Goal: Obtain resource: Download file/media

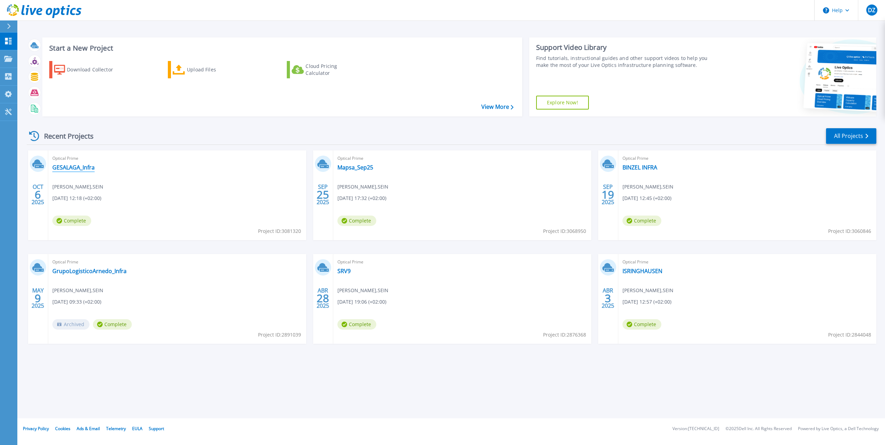
click at [87, 168] on link "GESALAGA_Infra" at bounding box center [73, 167] width 42 height 7
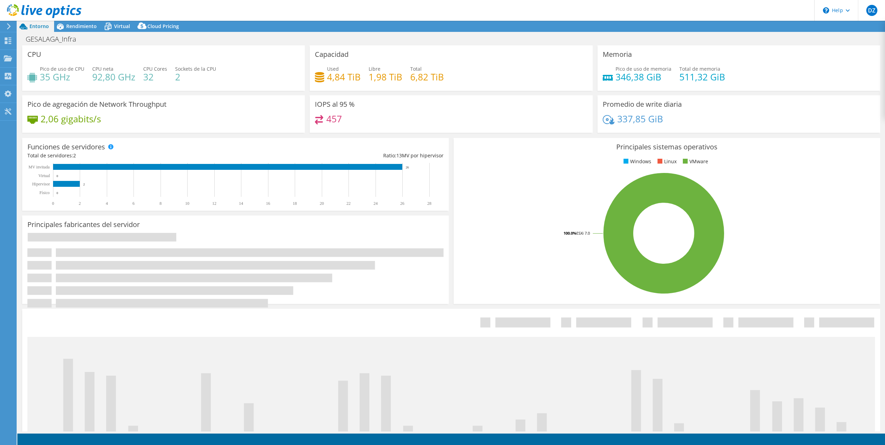
select select "USD"
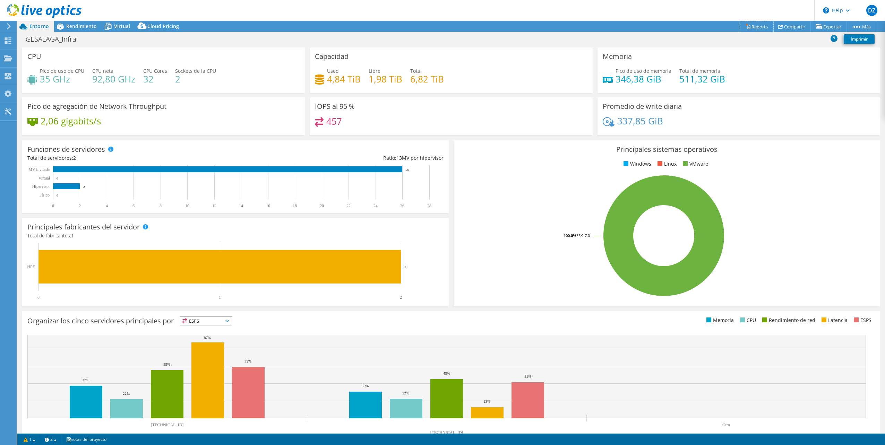
click at [758, 24] on link "Reports" at bounding box center [756, 26] width 33 height 11
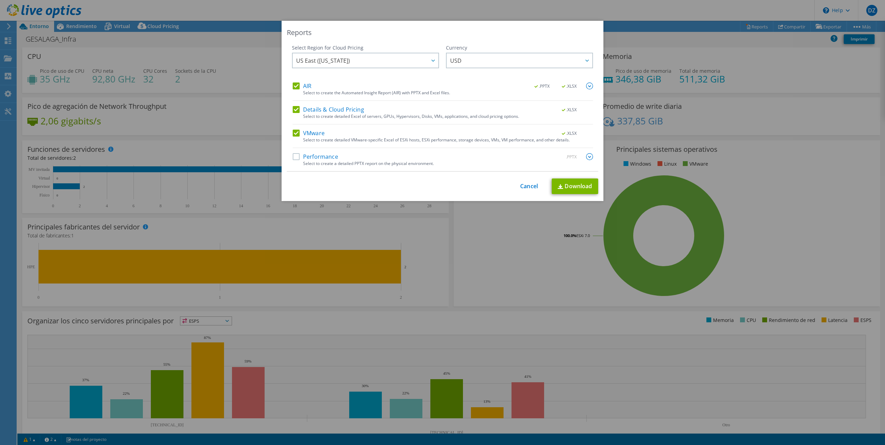
click at [293, 107] on label "Details & Cloud Pricing" at bounding box center [328, 109] width 71 height 7
click at [0, 0] on input "Details & Cloud Pricing" at bounding box center [0, 0] width 0 height 0
click at [293, 132] on label "VMware" at bounding box center [309, 133] width 32 height 7
click at [0, 0] on input "VMware" at bounding box center [0, 0] width 0 height 0
click at [474, 61] on span "USD" at bounding box center [521, 60] width 142 height 14
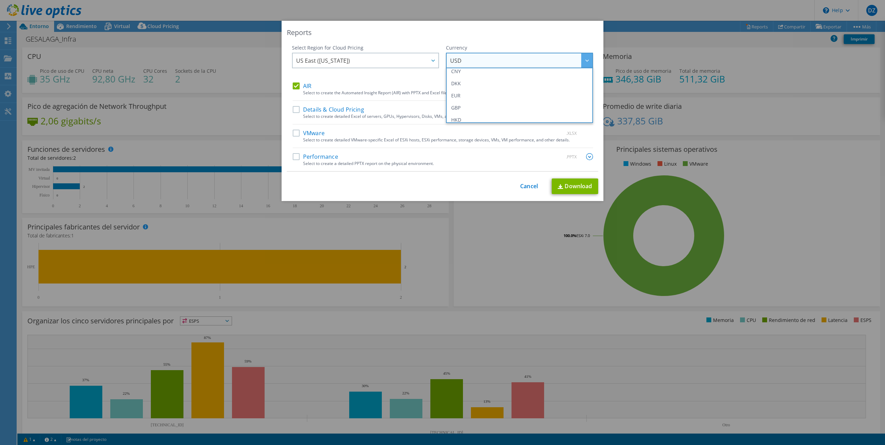
scroll to position [69, 0]
click at [464, 104] on li "EUR" at bounding box center [520, 103] width 144 height 12
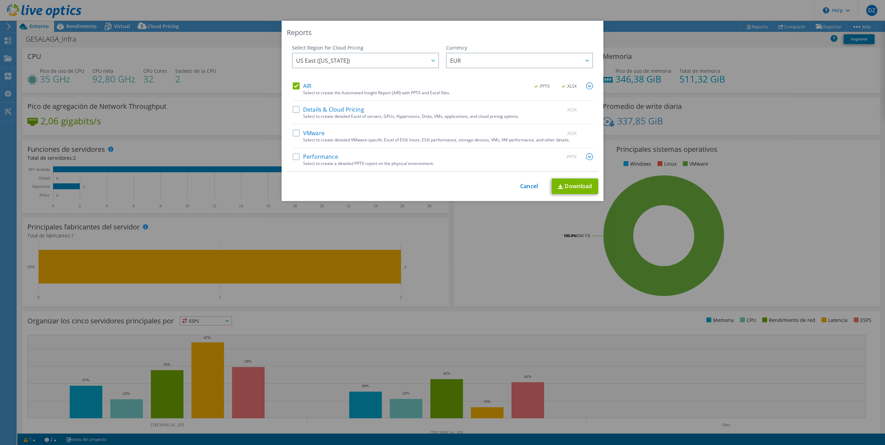
click at [418, 60] on span "US East ([US_STATE])" at bounding box center [367, 60] width 142 height 14
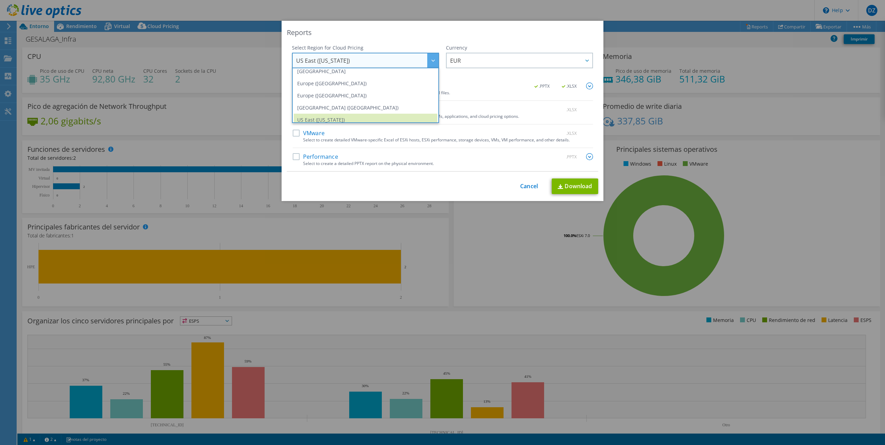
scroll to position [94, 0]
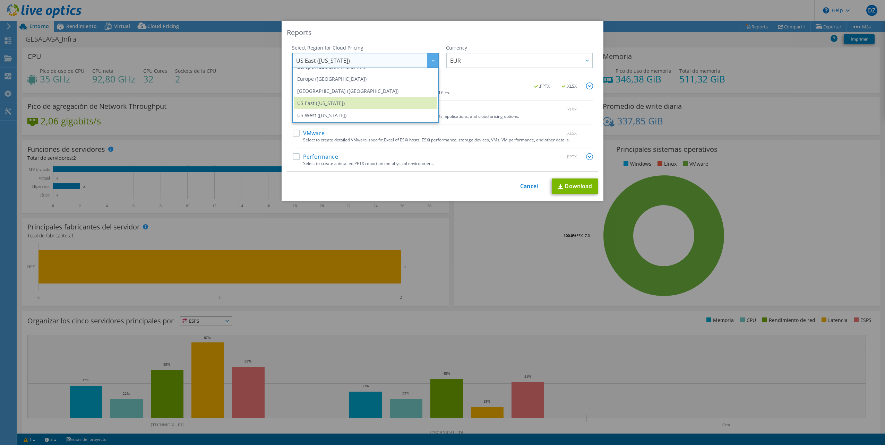
click at [341, 80] on li "Europe ([GEOGRAPHIC_DATA])" at bounding box center [366, 79] width 144 height 12
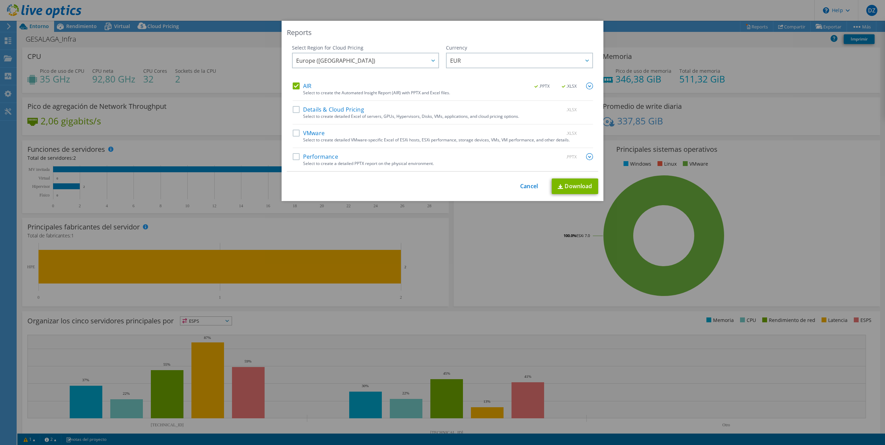
click at [427, 60] on div at bounding box center [432, 60] width 11 height 14
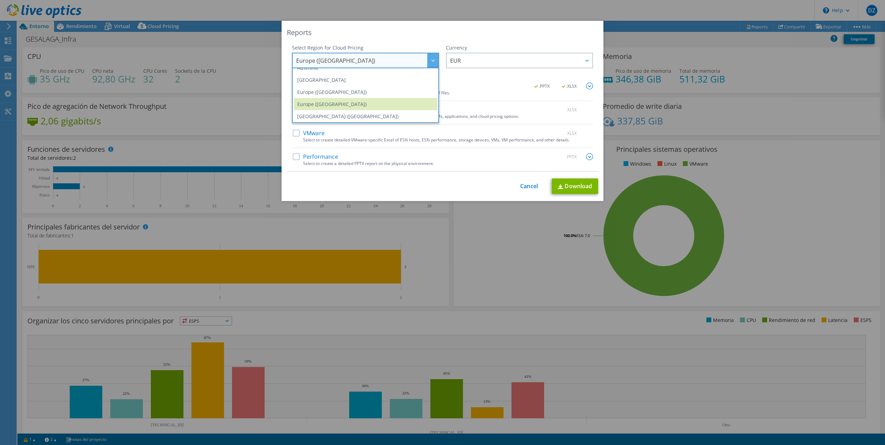
scroll to position [71, 0]
click at [343, 90] on li "Europe ([GEOGRAPHIC_DATA])" at bounding box center [366, 89] width 144 height 12
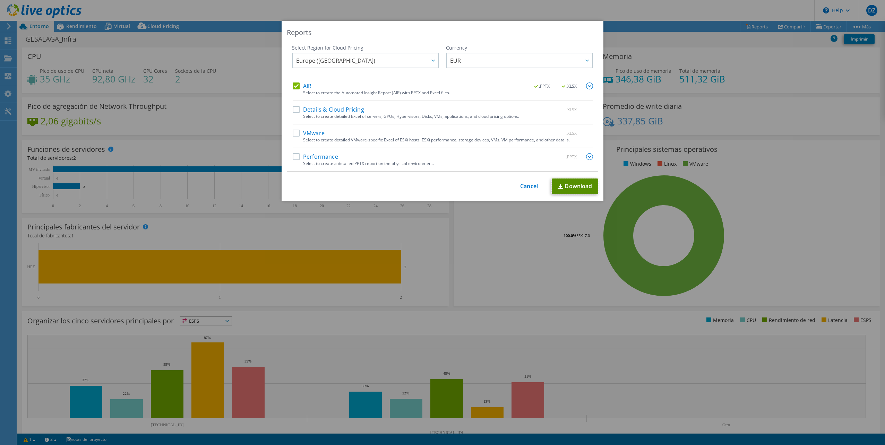
click at [573, 183] on link "Download" at bounding box center [574, 187] width 46 height 16
drag, startPoint x: 528, startPoint y: 187, endPoint x: 587, endPoint y: 135, distance: 78.3
click at [528, 188] on link "Cancel" at bounding box center [529, 186] width 18 height 7
